Goal: Navigation & Orientation: Understand site structure

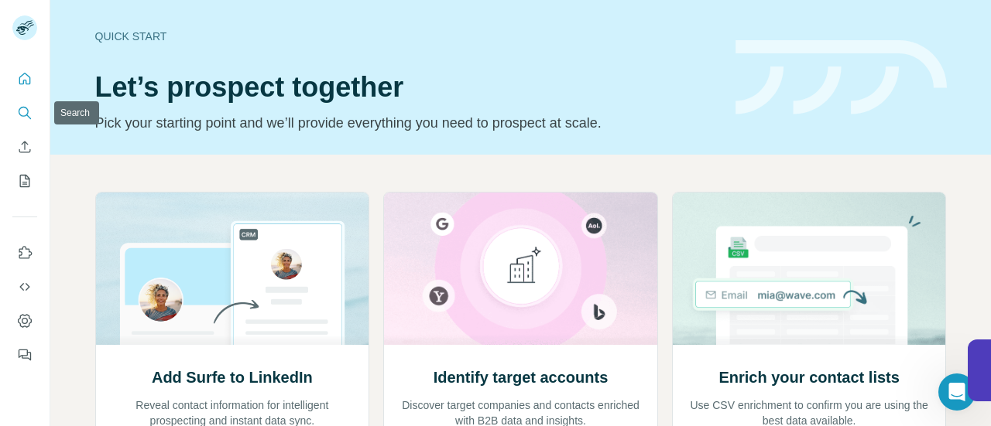
click at [23, 116] on icon "Search" at bounding box center [24, 112] width 10 height 10
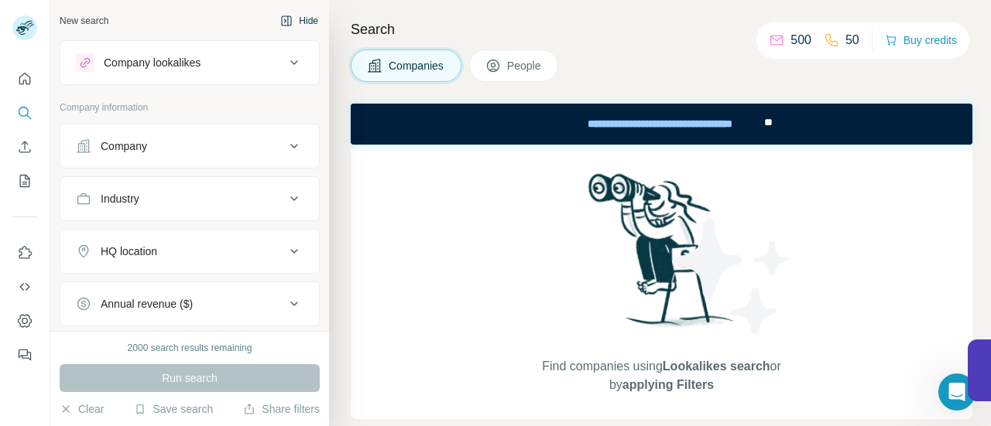
click at [301, 19] on button "Hide" at bounding box center [299, 20] width 60 height 23
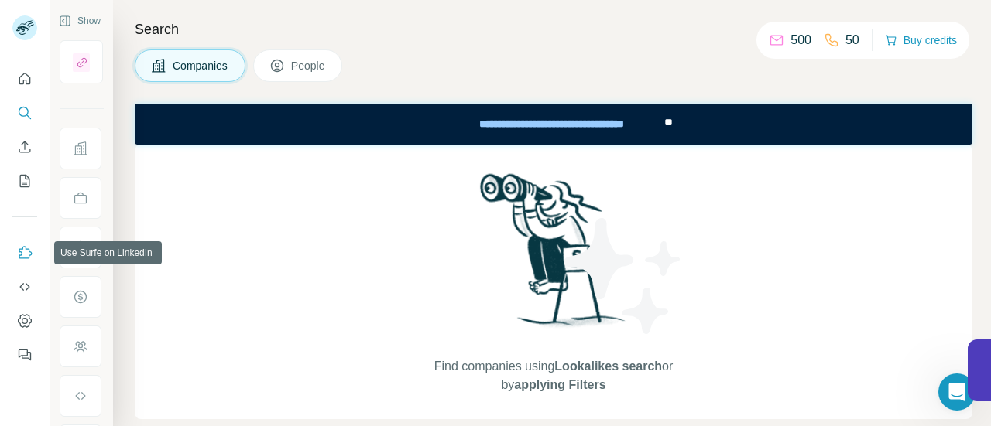
click at [28, 252] on icon "Use Surfe on LinkedIn" at bounding box center [24, 252] width 15 height 15
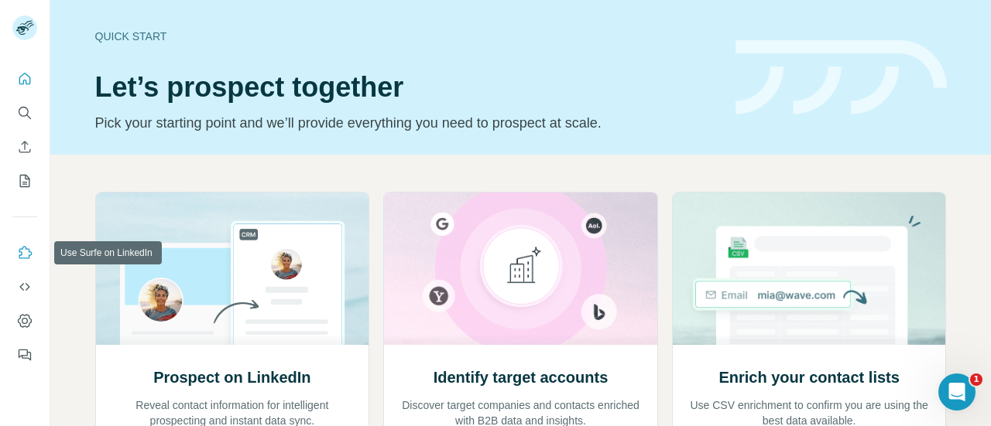
click at [23, 257] on icon "Use Surfe on LinkedIn" at bounding box center [24, 252] width 15 height 15
click at [28, 292] on icon "Use Surfe API" at bounding box center [24, 286] width 15 height 15
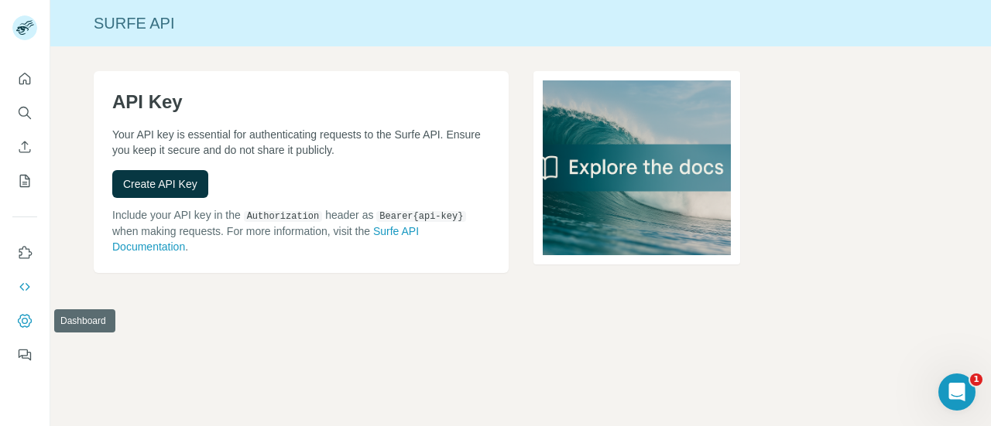
click at [26, 310] on button "Dashboard" at bounding box center [24, 321] width 25 height 28
click at [23, 77] on icon "Quick start" at bounding box center [24, 78] width 15 height 15
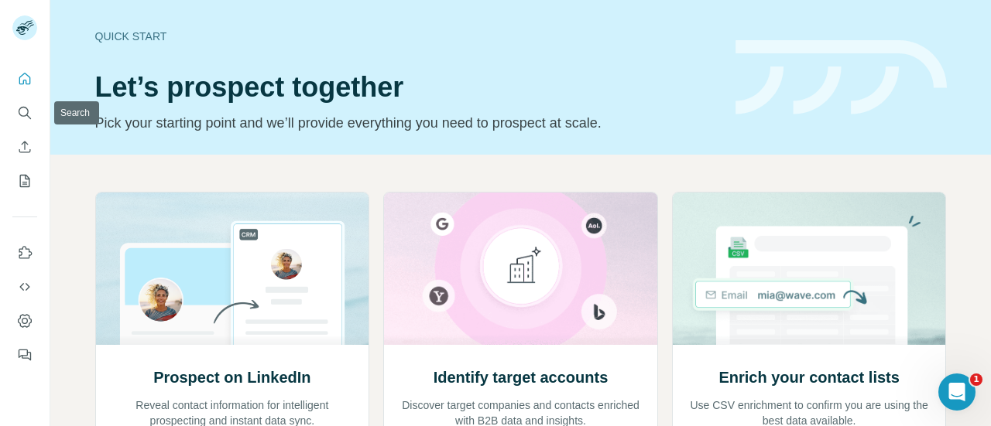
click at [33, 125] on button "Search" at bounding box center [24, 113] width 25 height 28
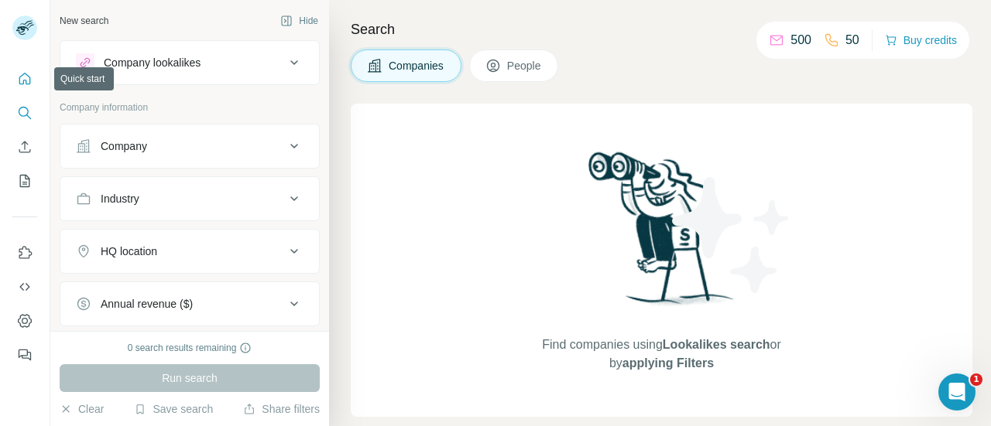
click at [35, 79] on button "Quick start" at bounding box center [24, 79] width 25 height 28
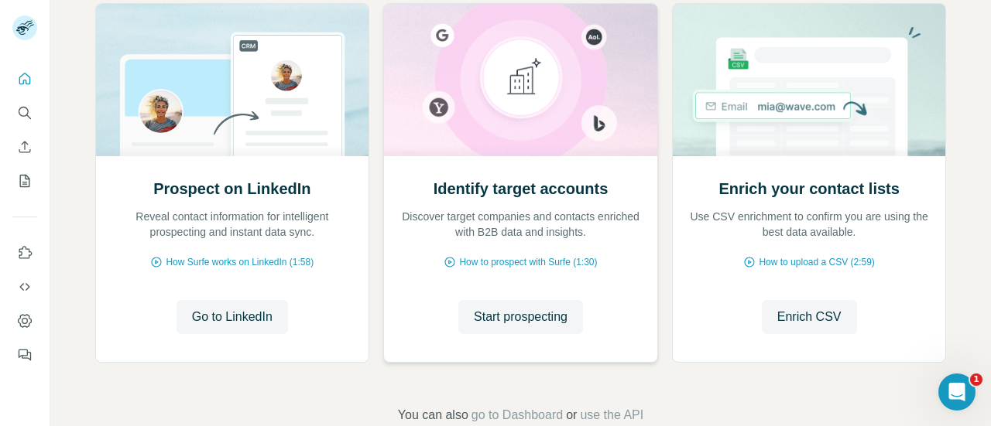
scroll to position [224, 0]
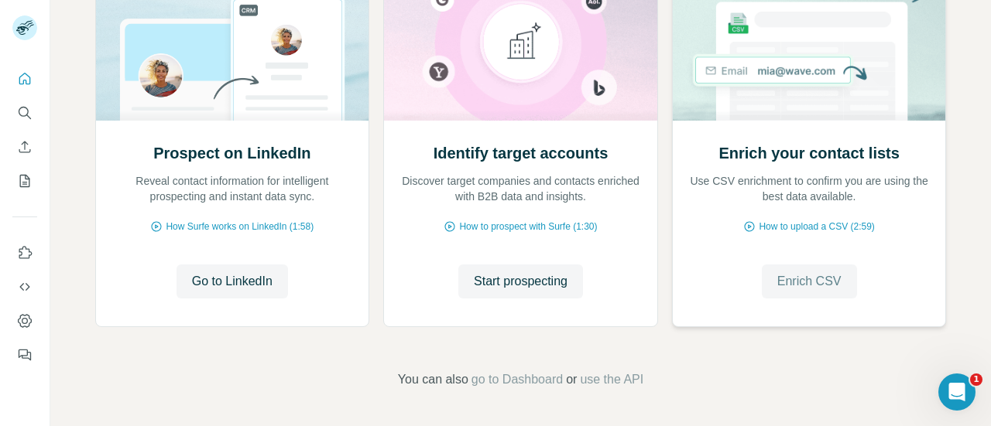
click at [781, 288] on span "Enrich CSV" at bounding box center [809, 281] width 64 height 19
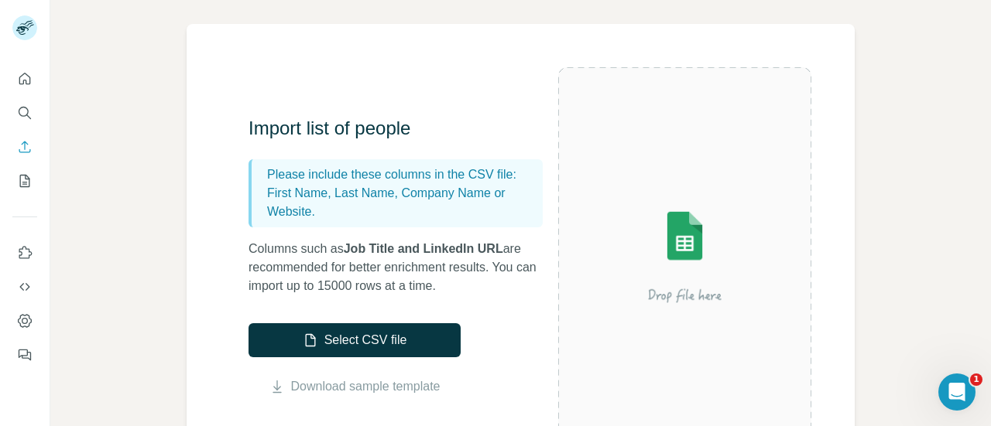
scroll to position [196, 0]
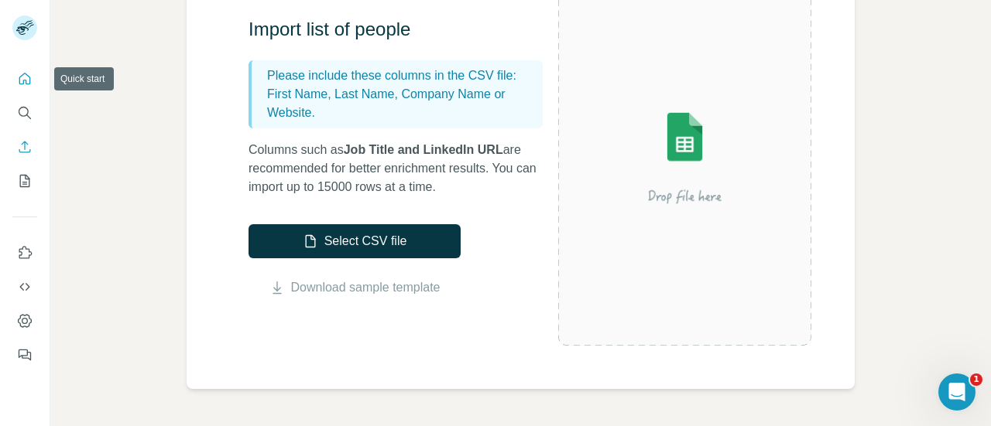
click at [23, 74] on icon "Quick start" at bounding box center [25, 79] width 12 height 12
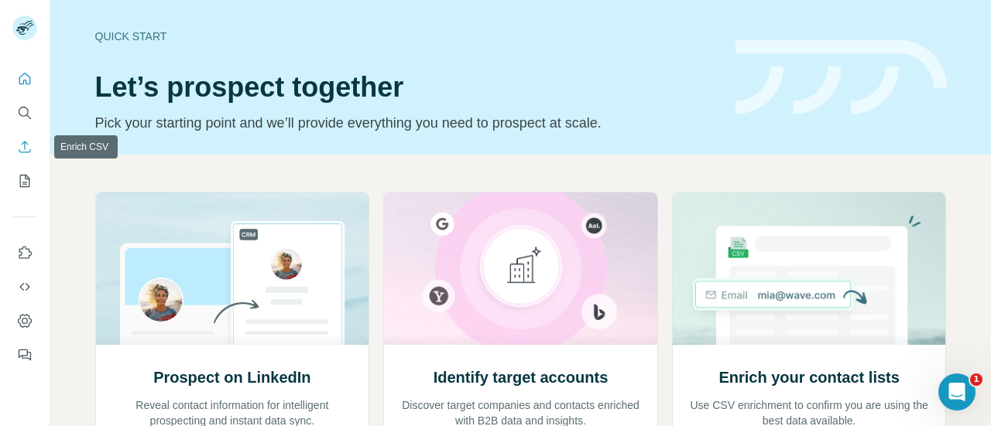
drag, startPoint x: 23, startPoint y: 122, endPoint x: 26, endPoint y: 137, distance: 15.8
click at [26, 137] on nav at bounding box center [24, 130] width 25 height 130
click at [20, 177] on icon "My lists" at bounding box center [24, 180] width 15 height 15
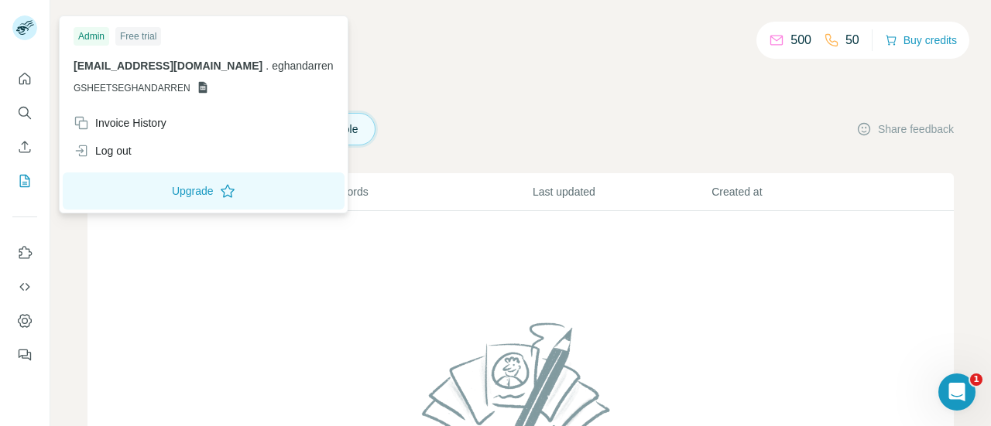
click at [22, 31] on g at bounding box center [24, 27] width 25 height 25
click at [26, 247] on icon "Use Surfe on LinkedIn" at bounding box center [25, 252] width 13 height 12
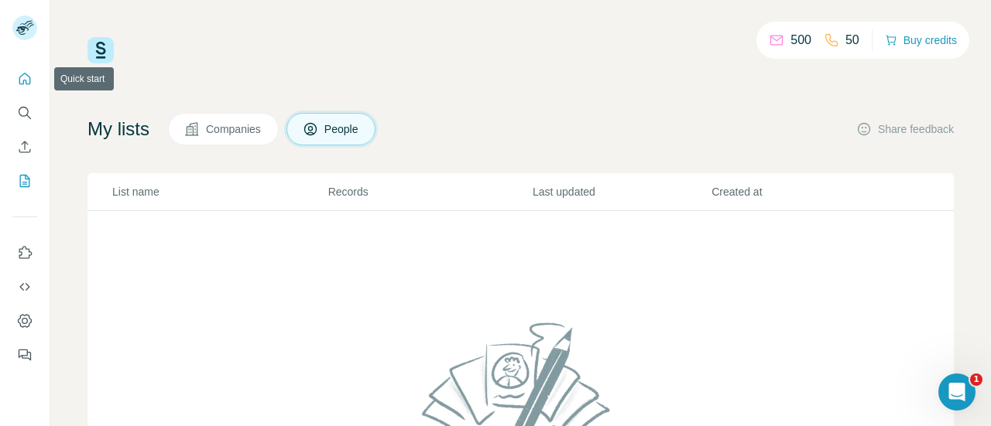
click at [36, 75] on button "Quick start" at bounding box center [24, 79] width 25 height 28
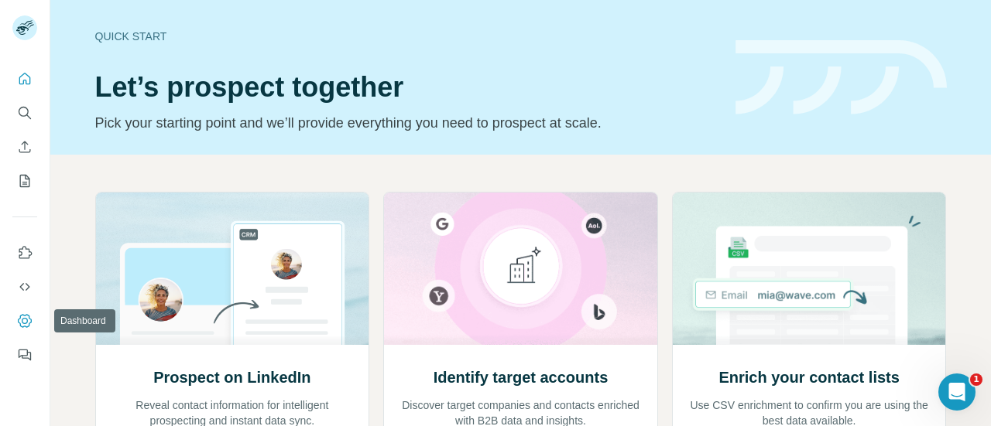
click at [32, 323] on button "Dashboard" at bounding box center [24, 321] width 25 height 28
